Goal: Task Accomplishment & Management: Manage account settings

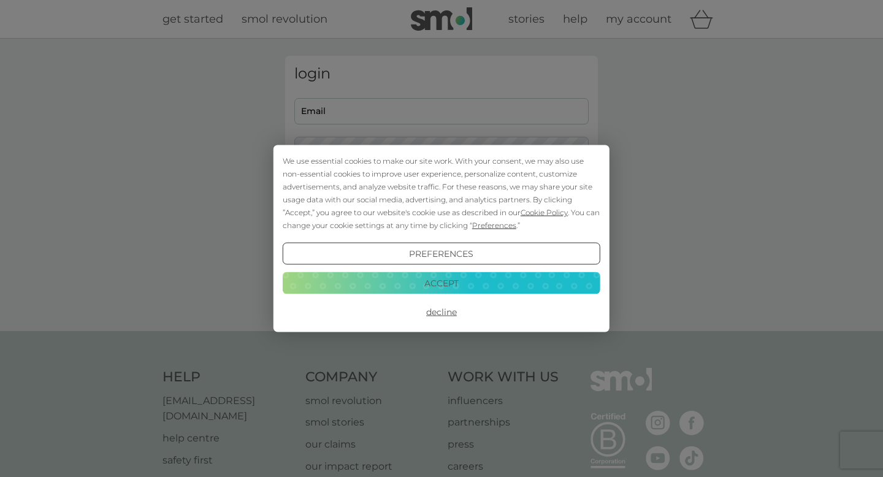
type input "[EMAIL_ADDRESS][DOMAIN_NAME]"
click at [436, 283] on button "Accept" at bounding box center [442, 283] width 318 height 22
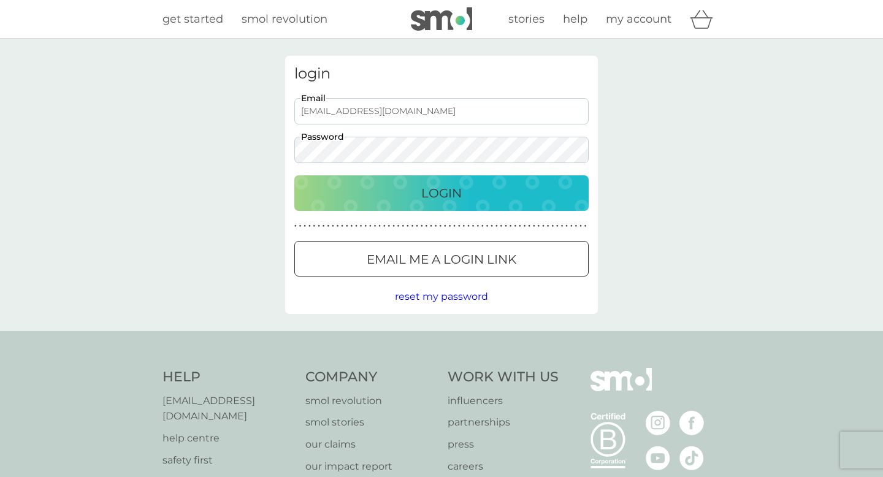
click at [387, 192] on div "Login" at bounding box center [442, 193] width 270 height 20
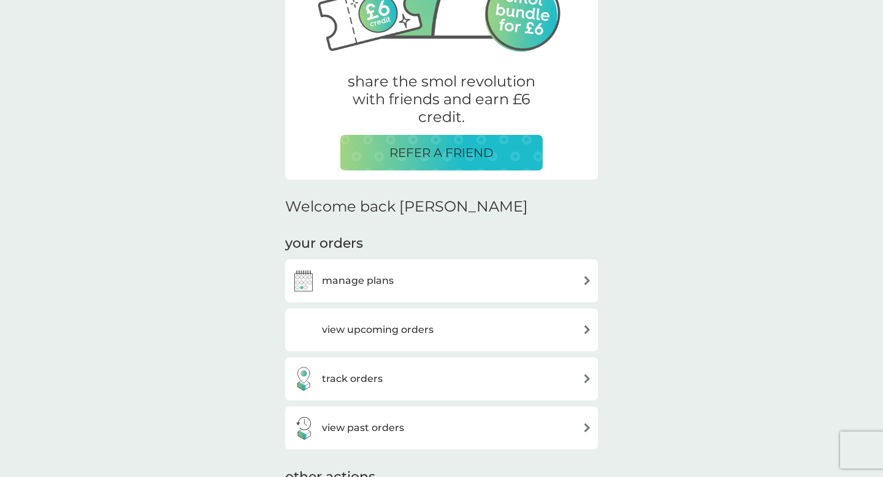
scroll to position [211, 0]
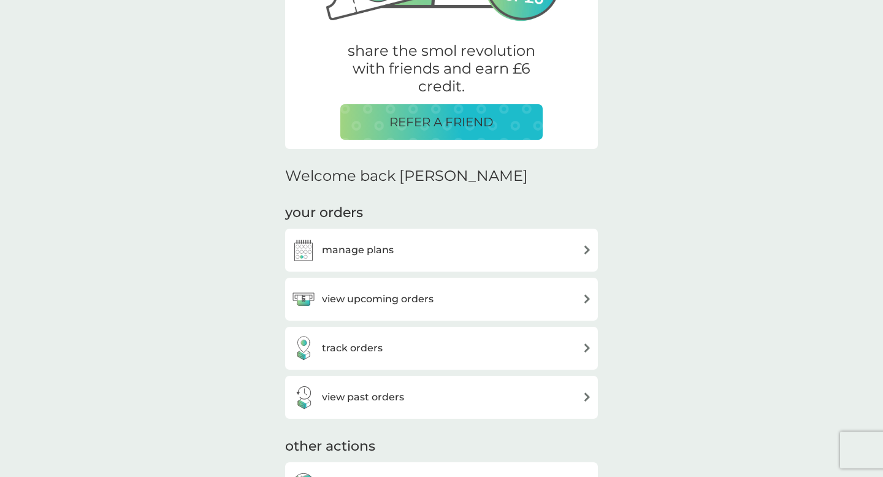
click at [377, 255] on h3 "manage plans" at bounding box center [358, 250] width 72 height 16
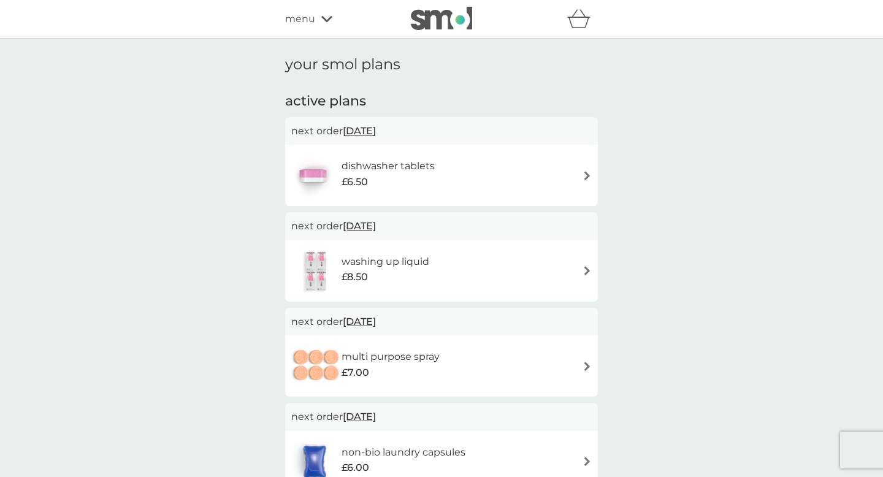
click at [457, 167] on div "dishwasher tablets £6.50" at bounding box center [441, 175] width 301 height 43
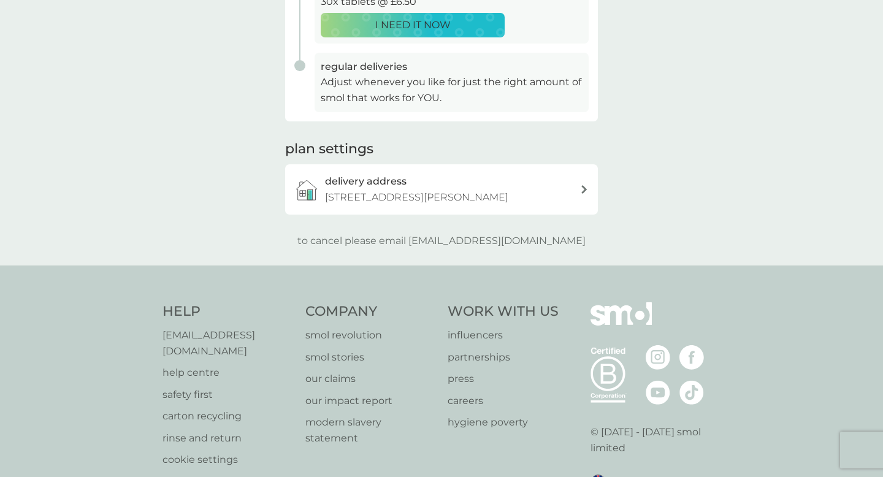
scroll to position [322, 0]
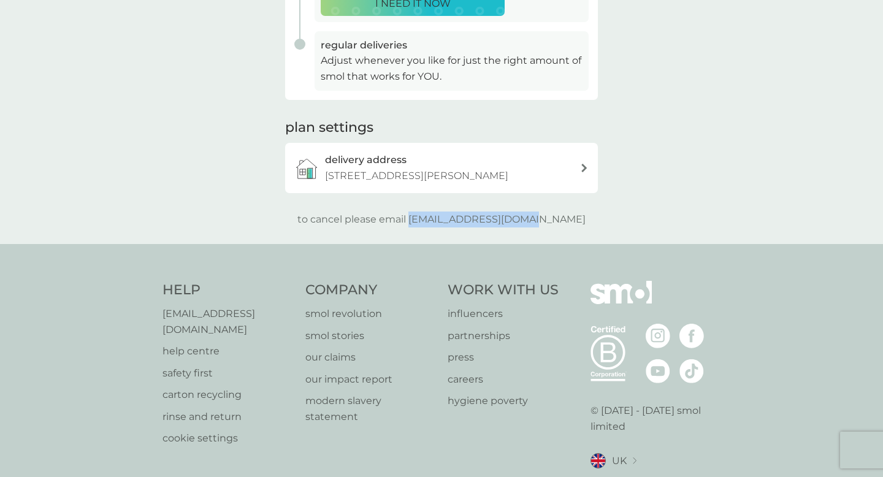
drag, startPoint x: 435, startPoint y: 219, endPoint x: 567, endPoint y: 220, distance: 131.9
click at [567, 220] on div "to cancel please email [EMAIL_ADDRESS][DOMAIN_NAME]" at bounding box center [441, 220] width 313 height 16
copy p "[EMAIL_ADDRESS][DOMAIN_NAME]"
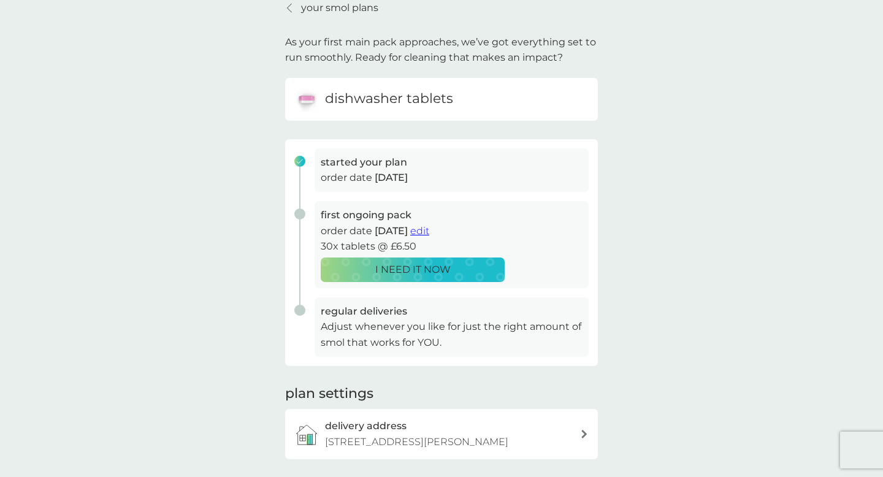
scroll to position [0, 0]
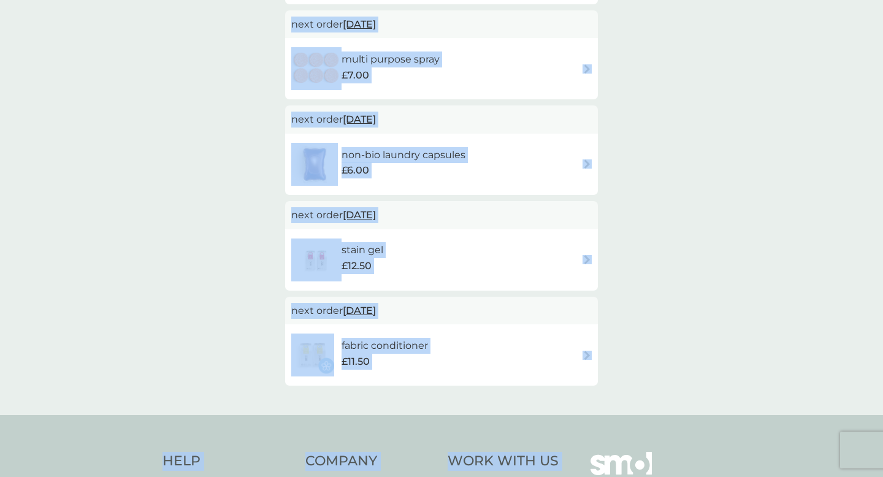
scroll to position [318, 0]
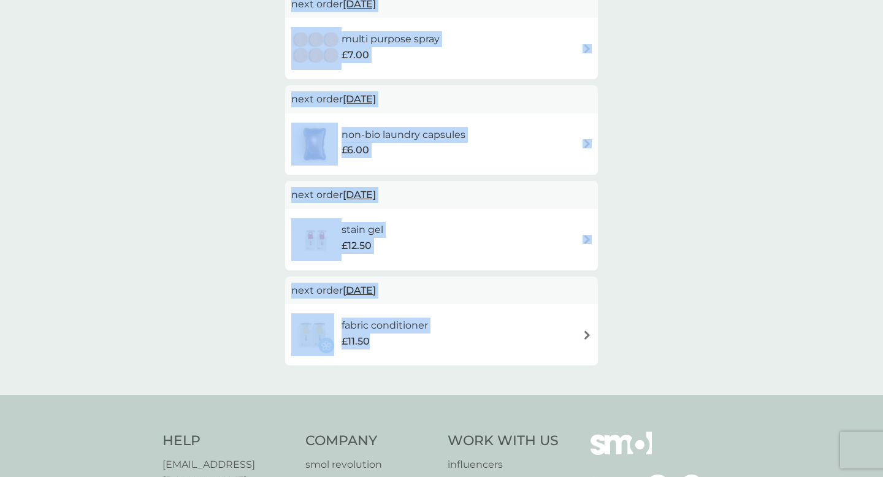
drag, startPoint x: 288, startPoint y: 33, endPoint x: 460, endPoint y: 339, distance: 351.0
click at [460, 339] on div "active plans next order [DATE] dishwasher tablets £6.50 next order [DATE] washi…" at bounding box center [441, 69] width 313 height 591
copy div "active plans next order [DATE] dishwasher tablets £6.50 next order [DATE] washi…"
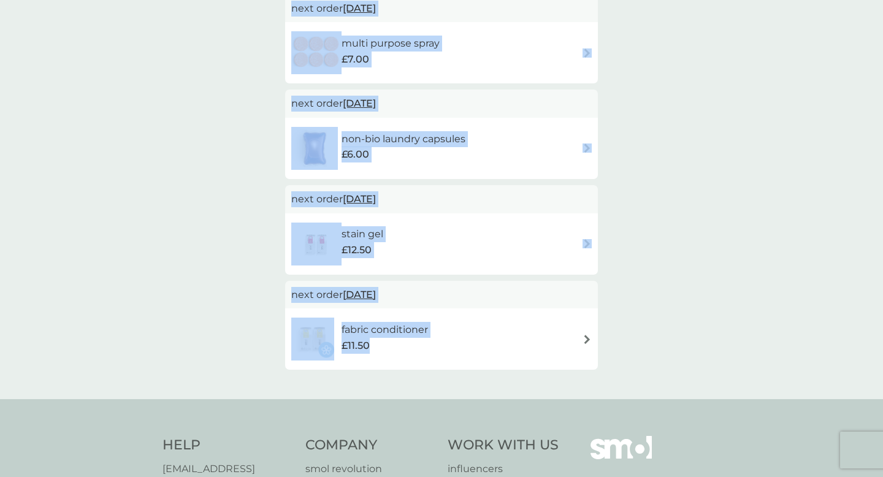
scroll to position [0, 0]
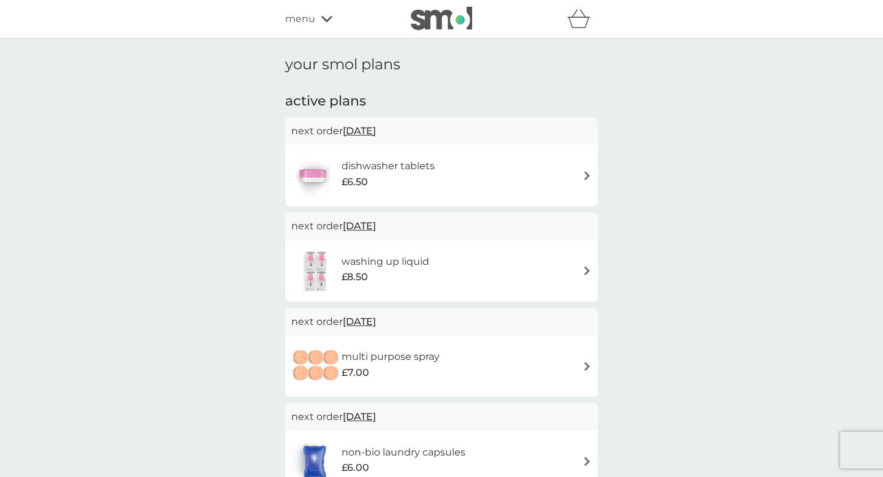
click at [311, 20] on span "menu" at bounding box center [300, 19] width 30 height 16
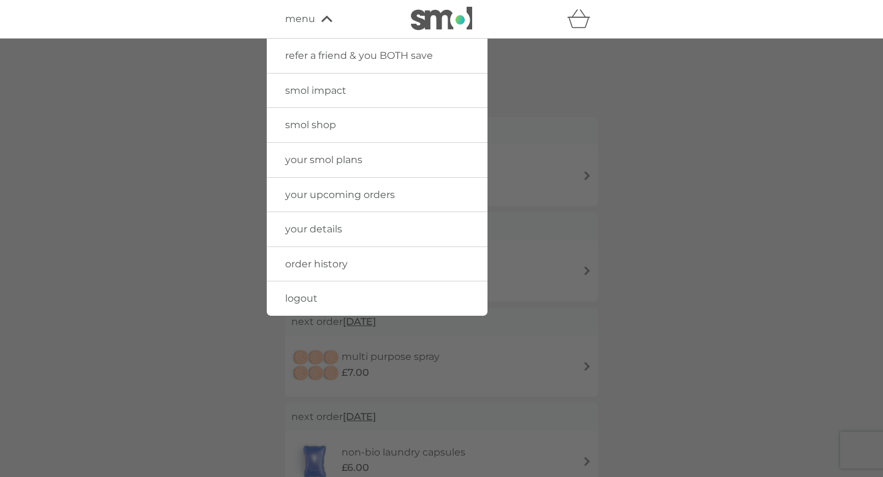
click at [169, 98] on div at bounding box center [441, 277] width 883 height 477
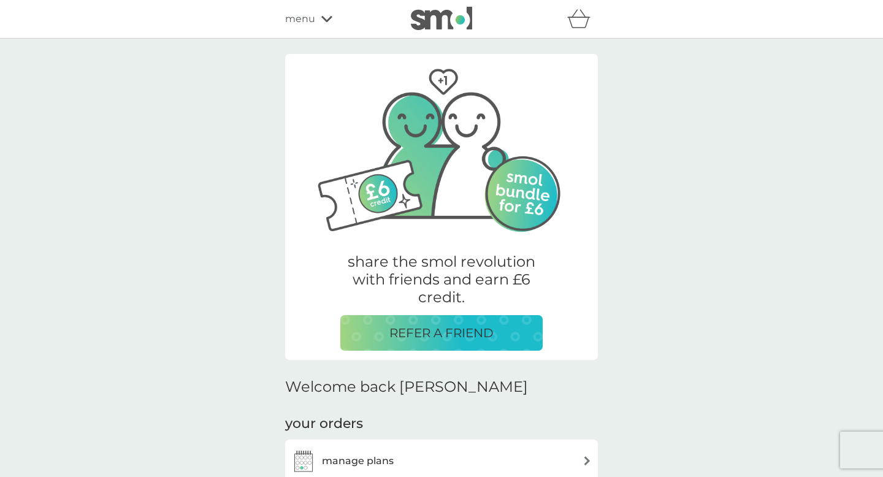
click at [317, 23] on div "menu" at bounding box center [337, 19] width 104 height 16
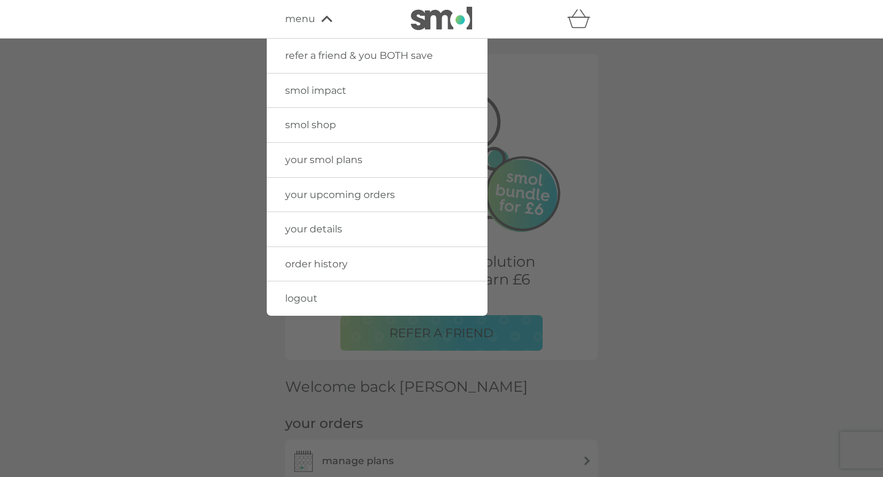
click at [329, 225] on span "your details" at bounding box center [313, 229] width 57 height 12
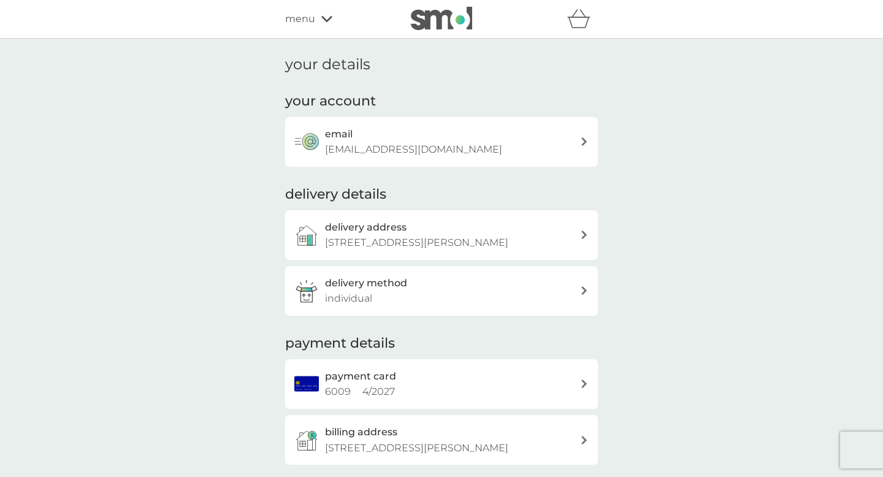
click at [470, 283] on div "delivery method individual" at bounding box center [452, 290] width 255 height 31
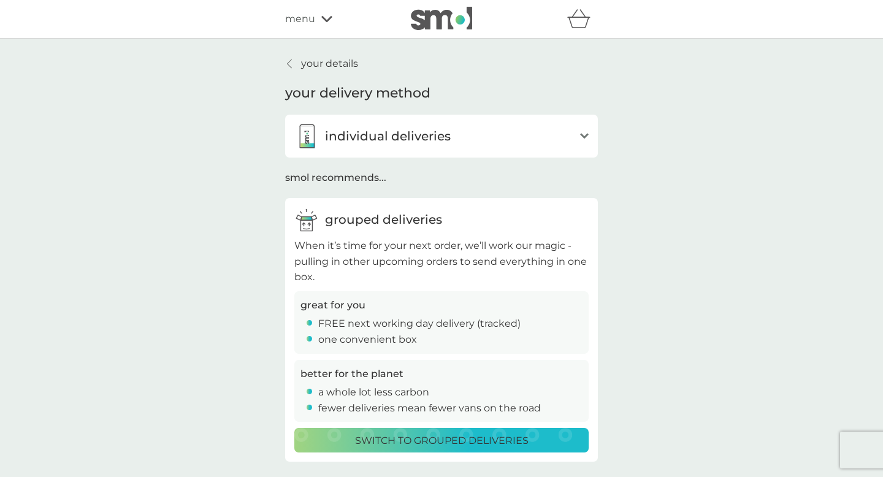
click at [700, 248] on div "your details your delivery method individual deliveries open Whenever you’re du…" at bounding box center [441, 259] width 883 height 440
click at [86, 237] on div "your details your delivery method individual deliveries open Whenever you’re du…" at bounding box center [441, 259] width 883 height 440
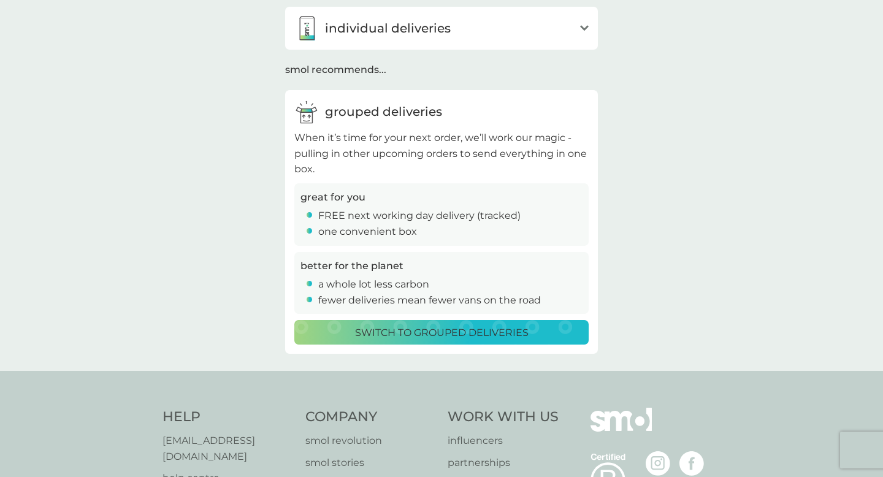
scroll to position [82, 0]
